Goal: Find specific page/section: Find specific page/section

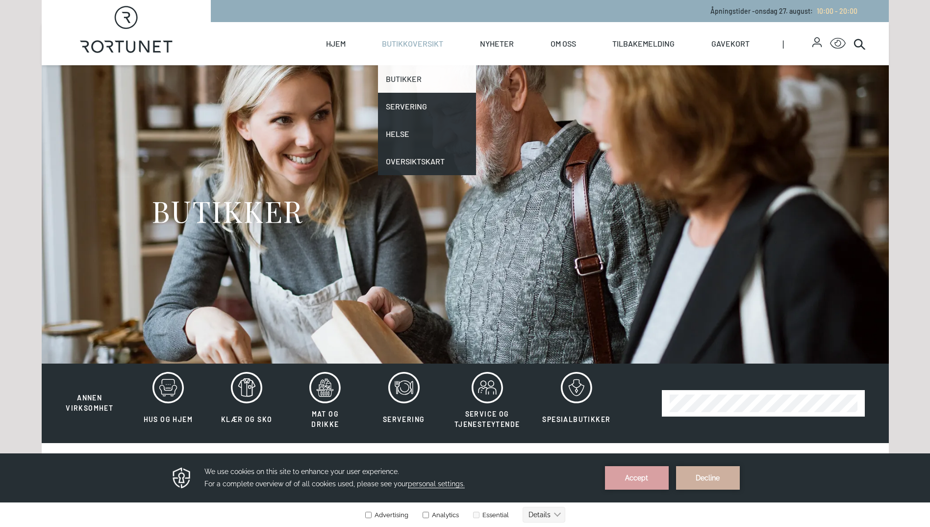
click at [409, 79] on link "Butikker" at bounding box center [427, 78] width 98 height 27
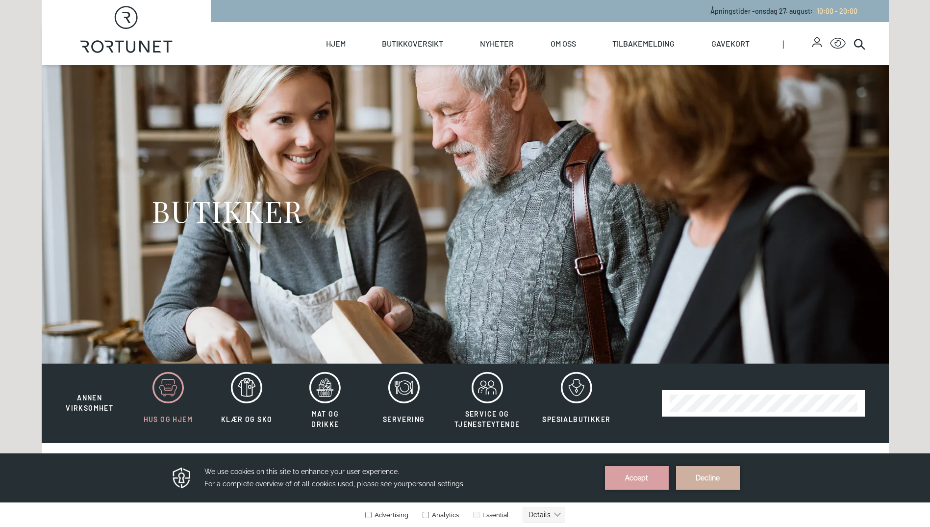
click at [171, 382] on icon at bounding box center [168, 387] width 31 height 31
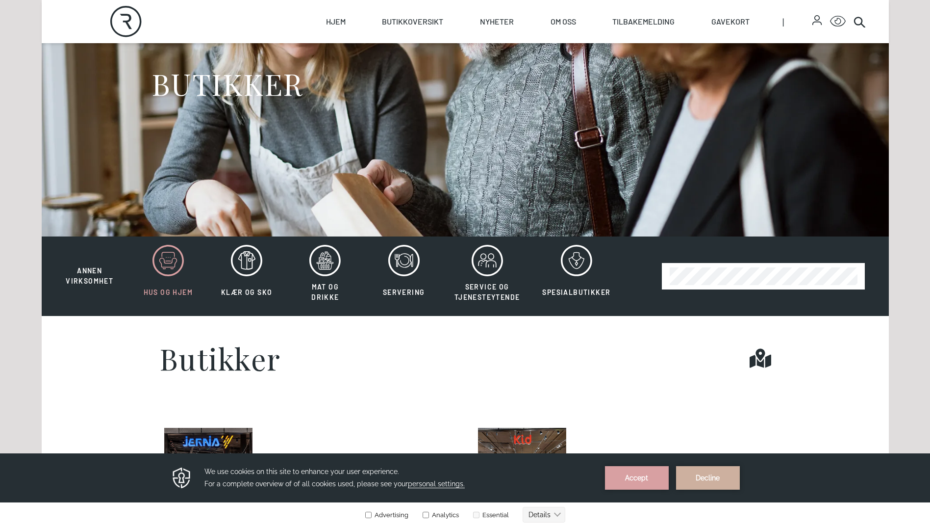
scroll to position [61, 0]
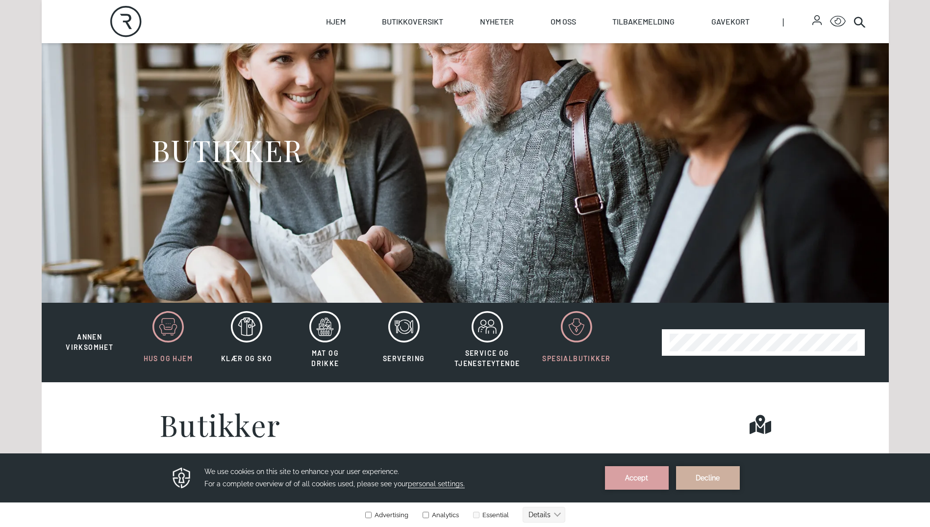
click at [568, 323] on icon at bounding box center [576, 326] width 31 height 31
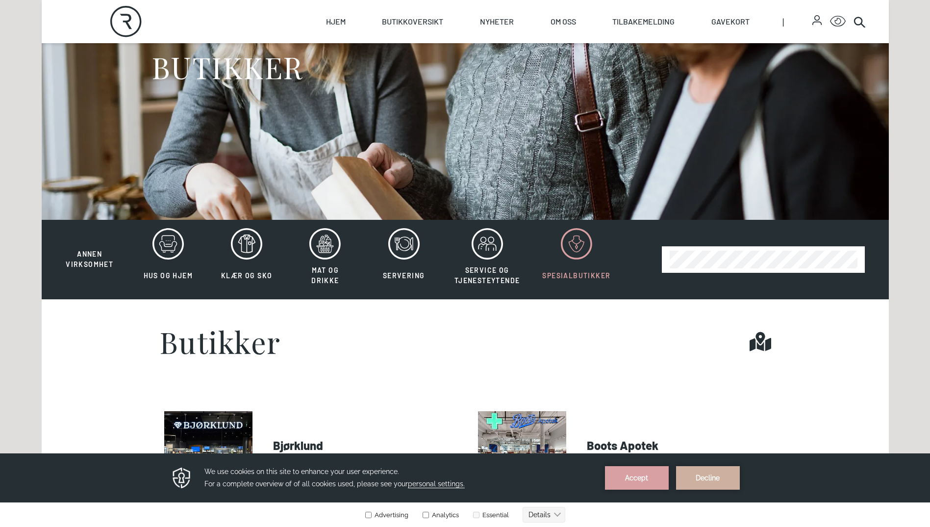
scroll to position [147, 0]
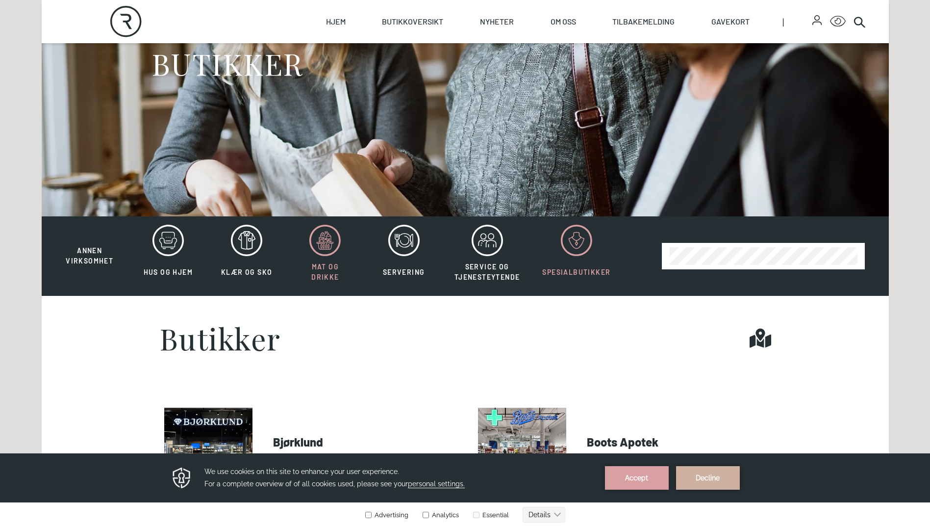
click at [323, 238] on icon at bounding box center [325, 240] width 17 height 17
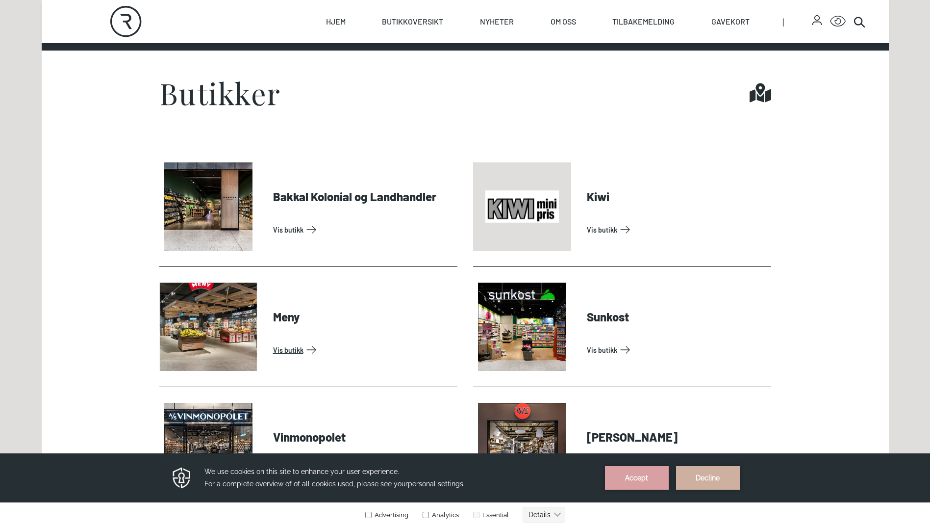
scroll to position [235, 0]
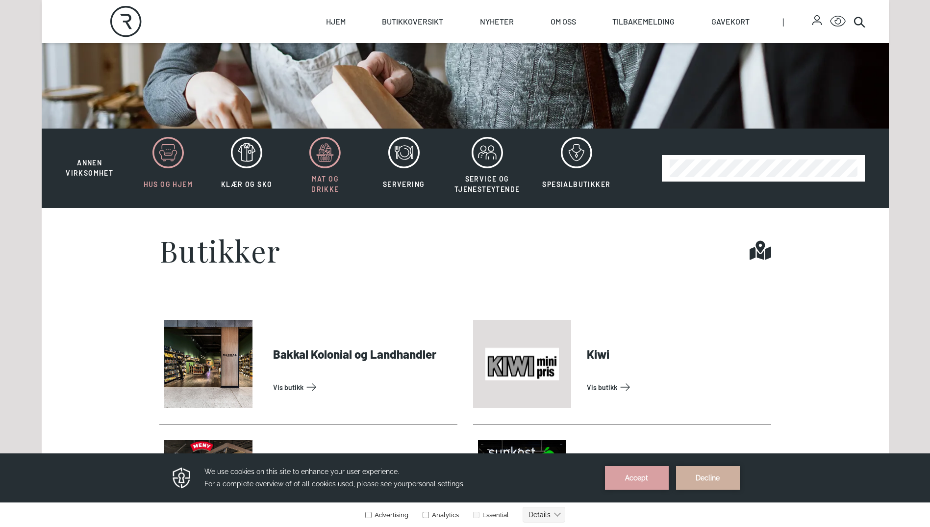
click at [176, 150] on icon at bounding box center [168, 152] width 31 height 31
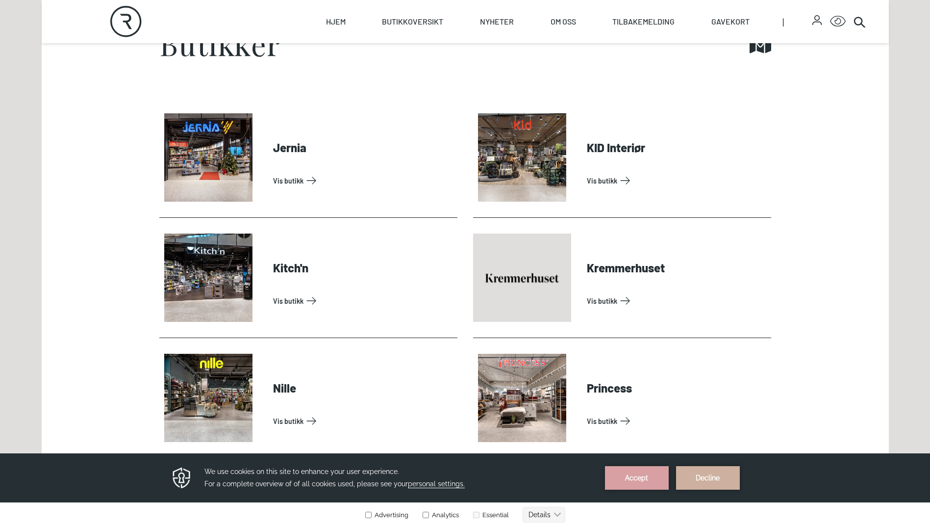
scroll to position [431, 0]
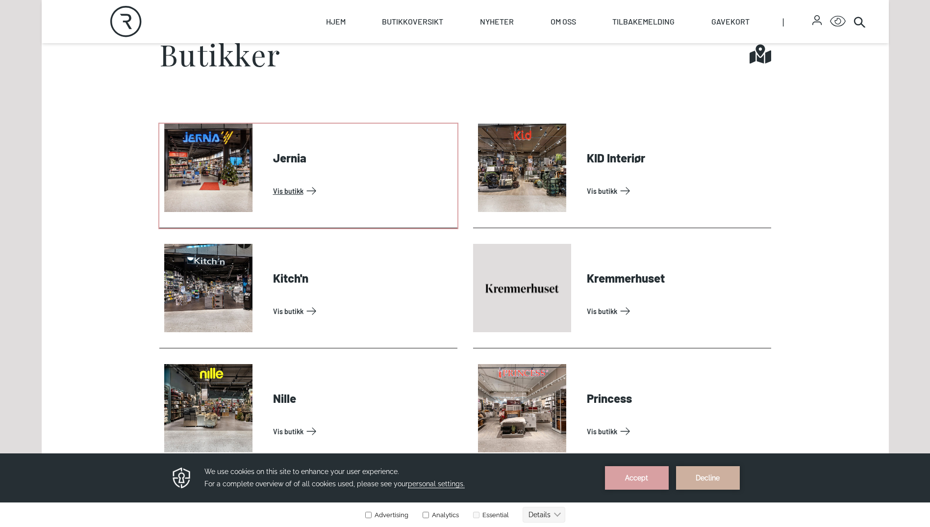
click at [293, 188] on link "Vis butikk" at bounding box center [363, 191] width 180 height 16
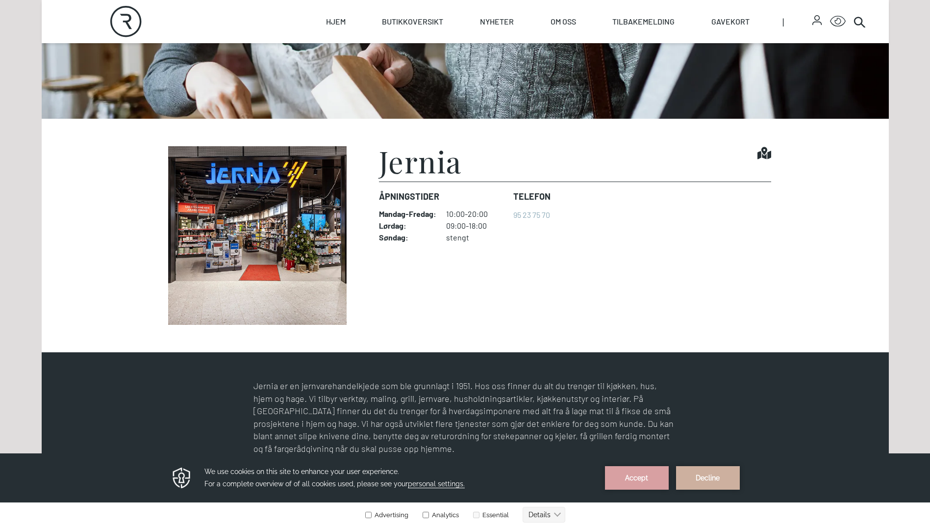
scroll to position [245, 0]
click at [249, 195] on img at bounding box center [257, 235] width 196 height 179
click at [450, 166] on h1 "Jernia" at bounding box center [420, 160] width 83 height 29
click at [762, 153] on icon "Find it!" at bounding box center [765, 153] width 14 height 14
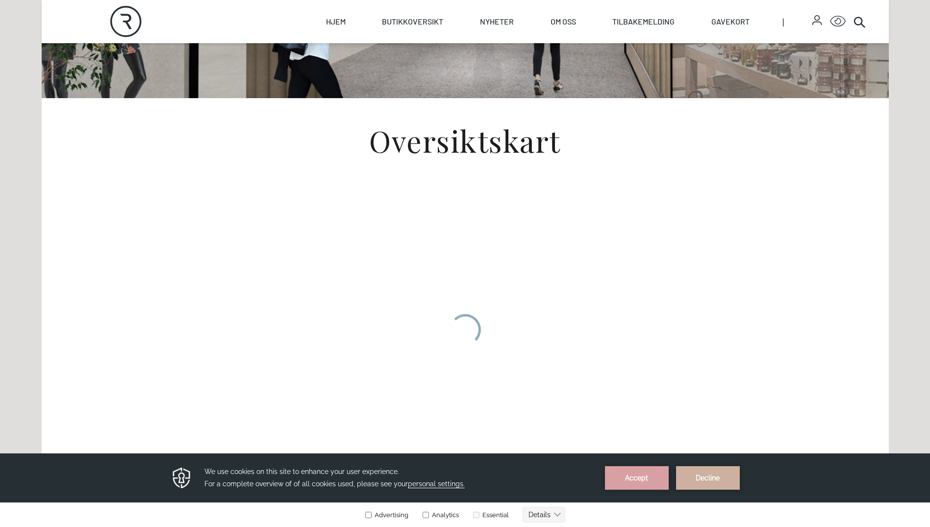
scroll to position [294, 0]
